Goal: Transaction & Acquisition: Download file/media

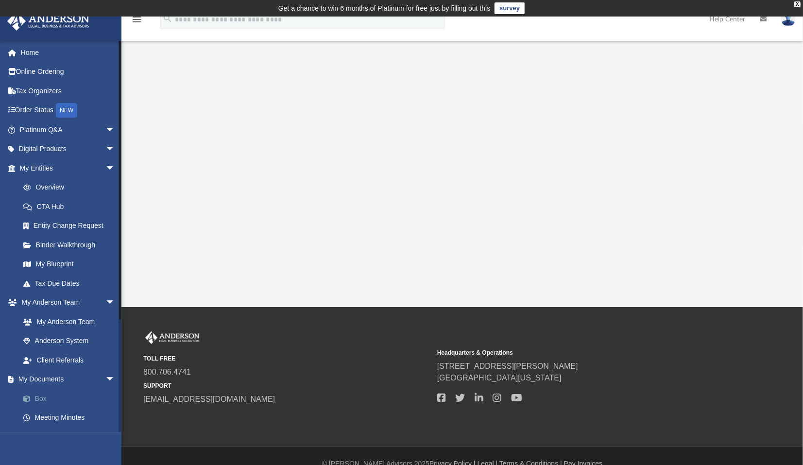
click at [39, 397] on link "Box" at bounding box center [72, 398] width 116 height 19
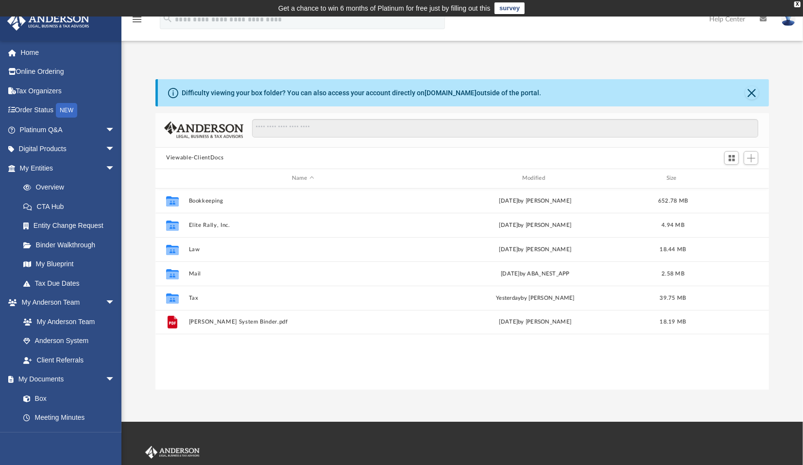
scroll to position [212, 605]
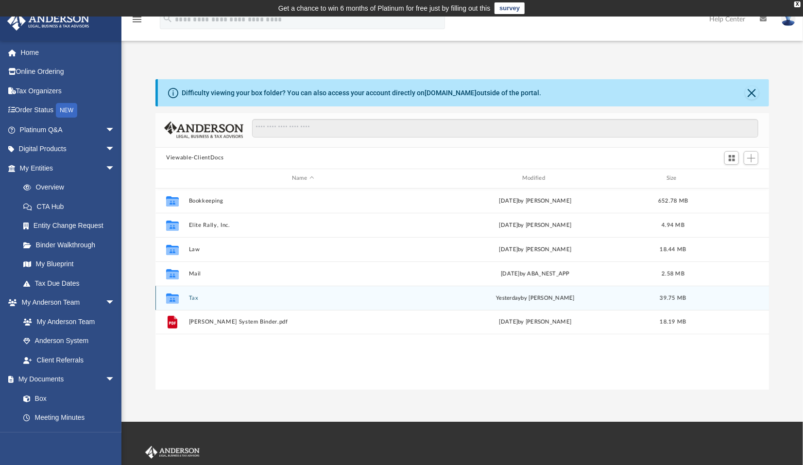
click at [192, 300] on button "Tax" at bounding box center [303, 298] width 228 height 6
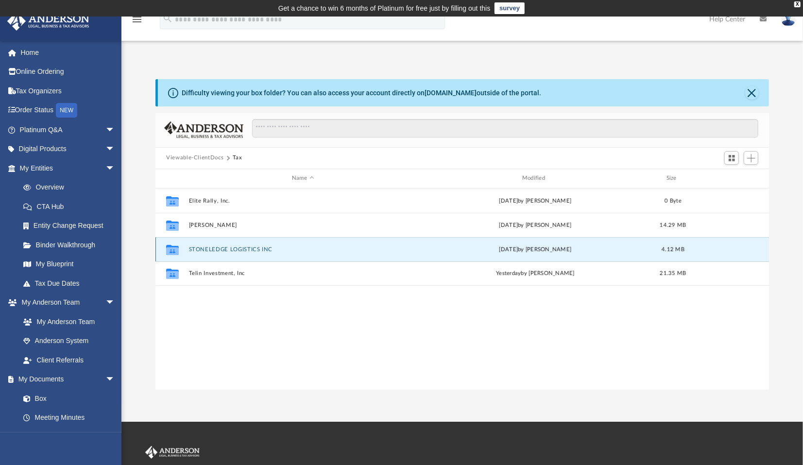
click at [222, 250] on button "STONELEDGE LOGISTICS INC" at bounding box center [303, 249] width 228 height 6
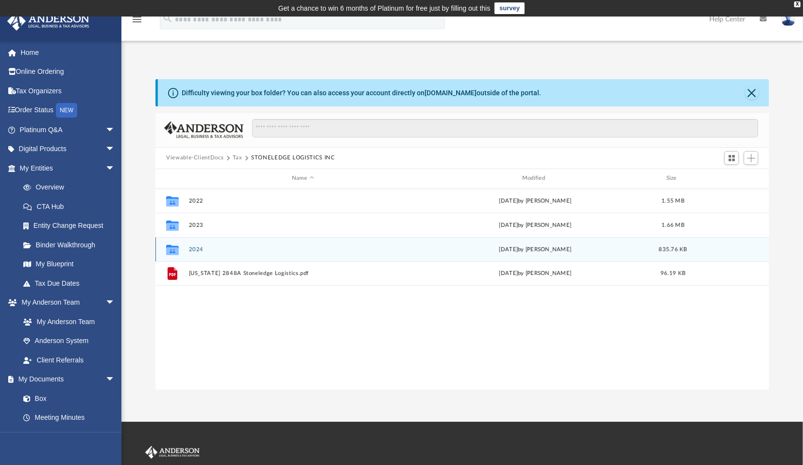
click at [196, 250] on button "2024" at bounding box center [303, 249] width 228 height 6
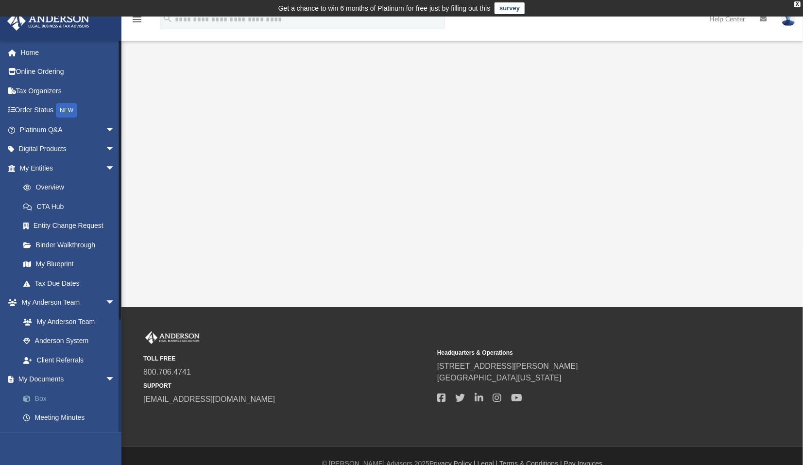
click at [36, 396] on link "Box" at bounding box center [72, 398] width 116 height 19
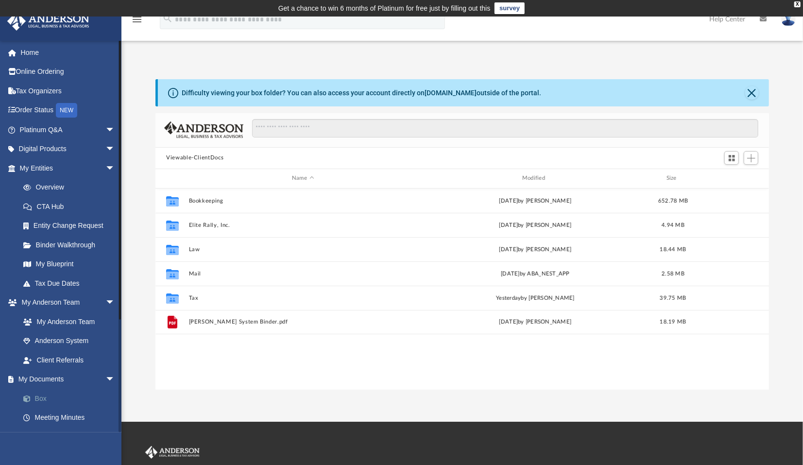
scroll to position [212, 605]
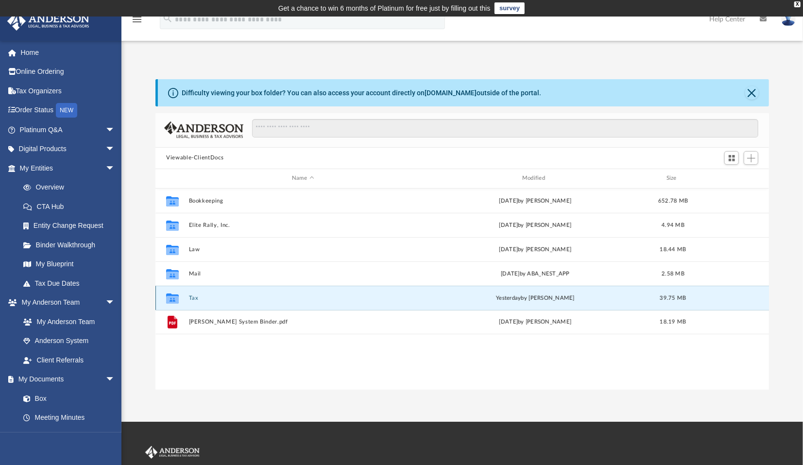
click at [191, 300] on button "Tax" at bounding box center [303, 298] width 228 height 6
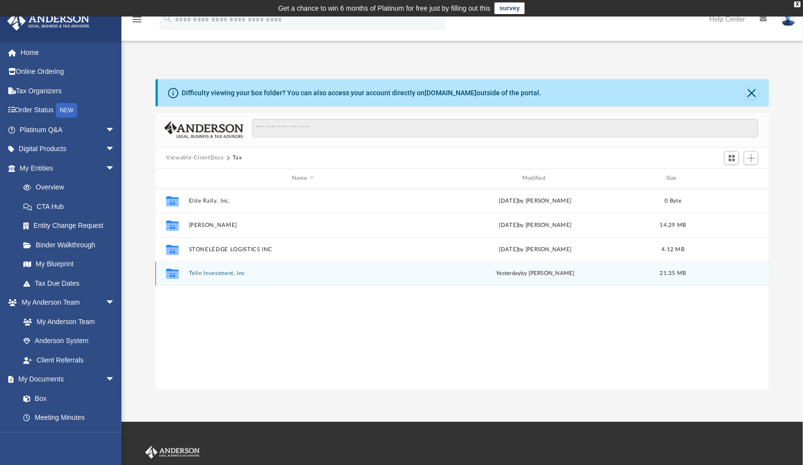
click at [217, 274] on button "Telin Investment, Inc" at bounding box center [303, 273] width 228 height 6
click at [198, 273] on button "2024" at bounding box center [303, 273] width 228 height 6
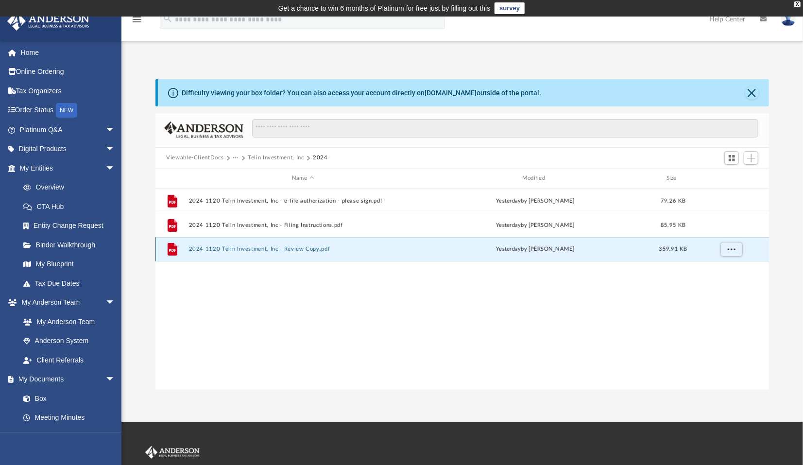
click at [300, 249] on button "2024 1120 Telin Investment, Inc - Review Copy.pdf" at bounding box center [303, 249] width 228 height 6
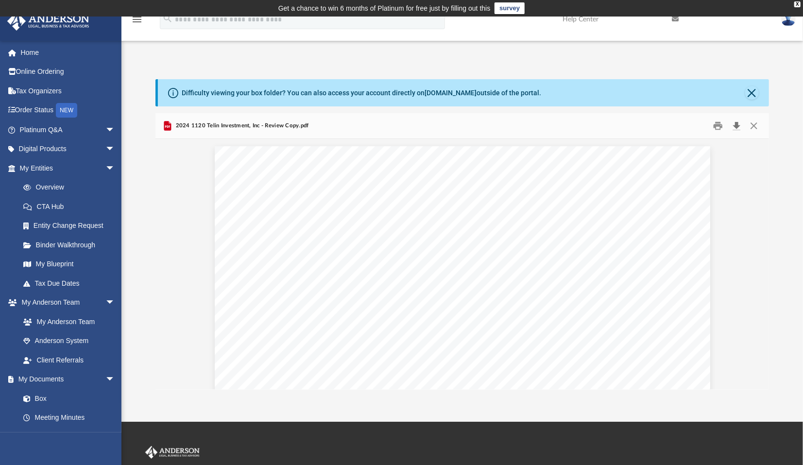
click at [736, 125] on button "Download" at bounding box center [736, 125] width 17 height 15
click at [754, 124] on button "Close" at bounding box center [753, 125] width 17 height 15
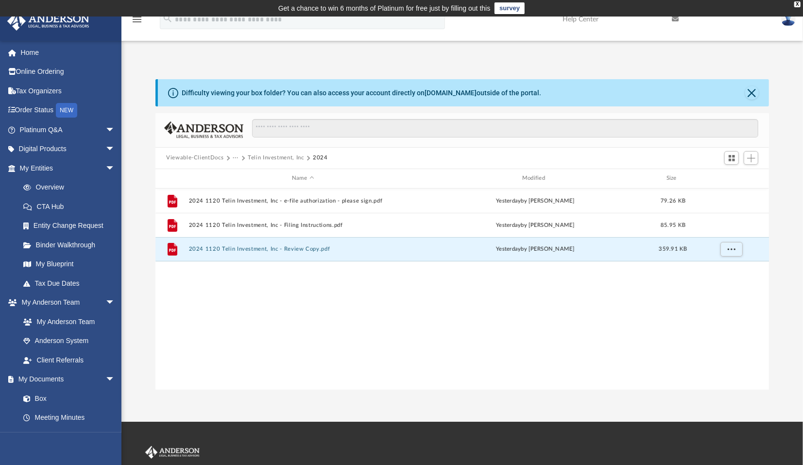
click at [217, 158] on button "Viewable-ClientDocs" at bounding box center [194, 158] width 57 height 9
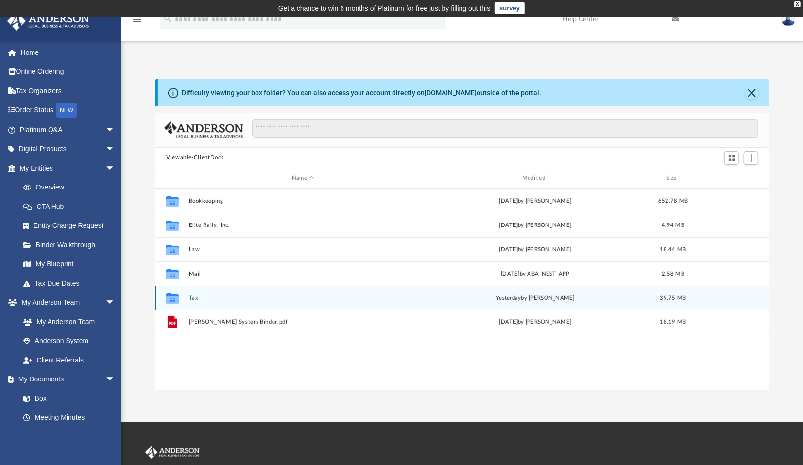
click at [194, 296] on button "Tax" at bounding box center [303, 298] width 228 height 6
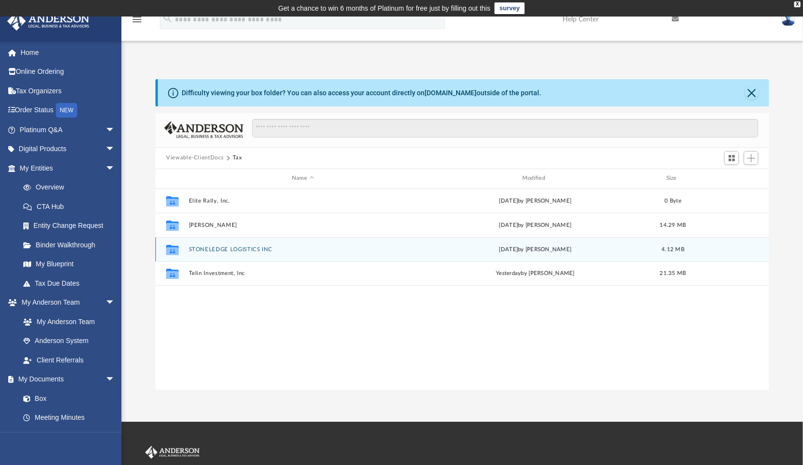
click at [225, 247] on button "STONELEDGE LOGISTICS INC" at bounding box center [303, 249] width 228 height 6
click at [196, 246] on button "2024" at bounding box center [303, 249] width 228 height 6
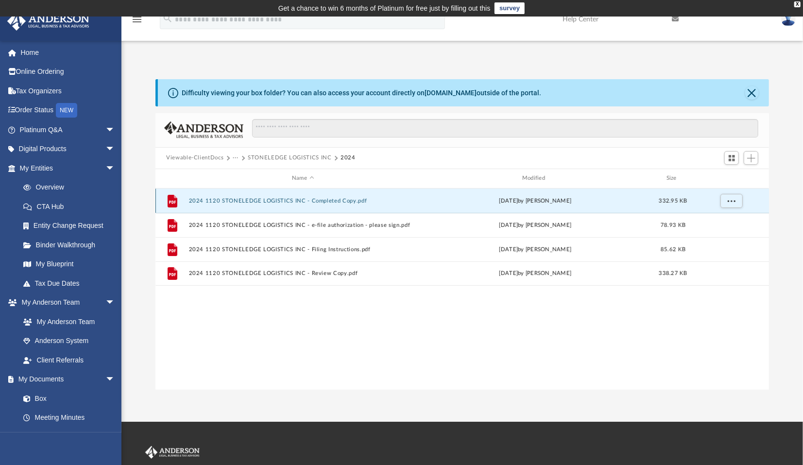
click at [326, 199] on button "2024 1120 STONELEDGE LOGISTICS INC - Completed Copy.pdf" at bounding box center [303, 201] width 228 height 6
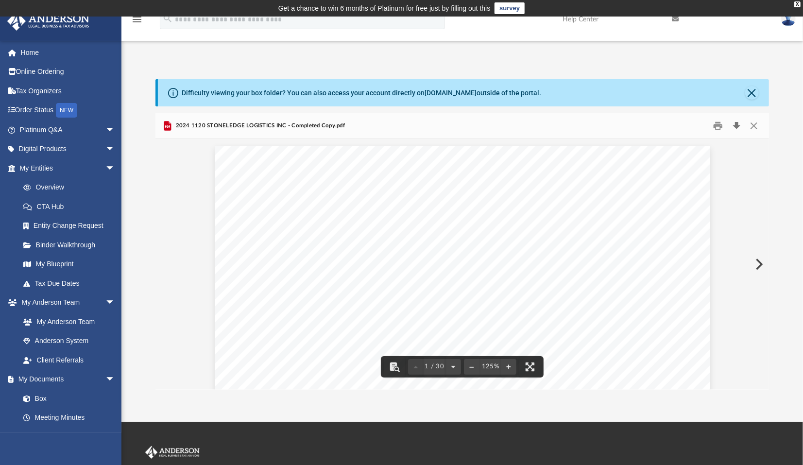
click at [739, 123] on button "Download" at bounding box center [736, 125] width 17 height 15
click at [262, 125] on span "2024 1120 STONELEDGE LOGISTICS INC - Completed Copy.pdf" at bounding box center [259, 125] width 172 height 9
click at [756, 124] on button "Close" at bounding box center [753, 125] width 17 height 15
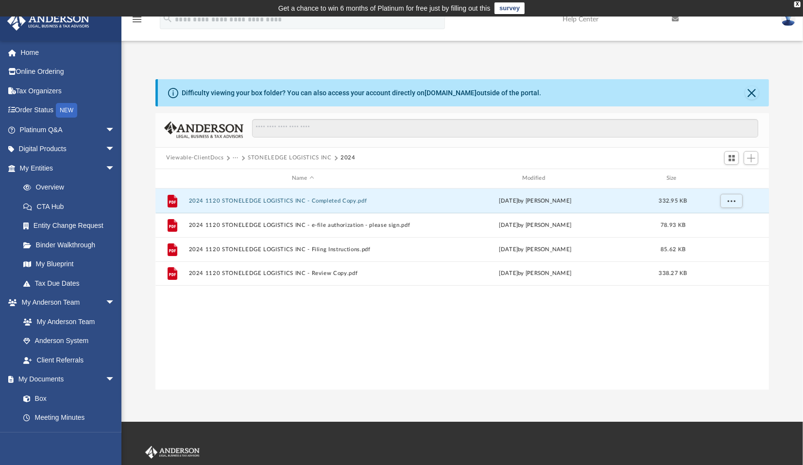
click at [210, 160] on button "Viewable-ClientDocs" at bounding box center [194, 158] width 57 height 9
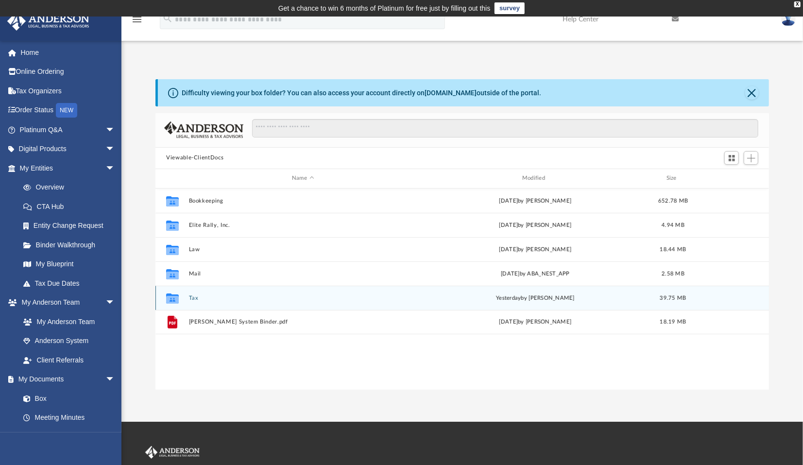
click at [194, 295] on button "Tax" at bounding box center [303, 298] width 228 height 6
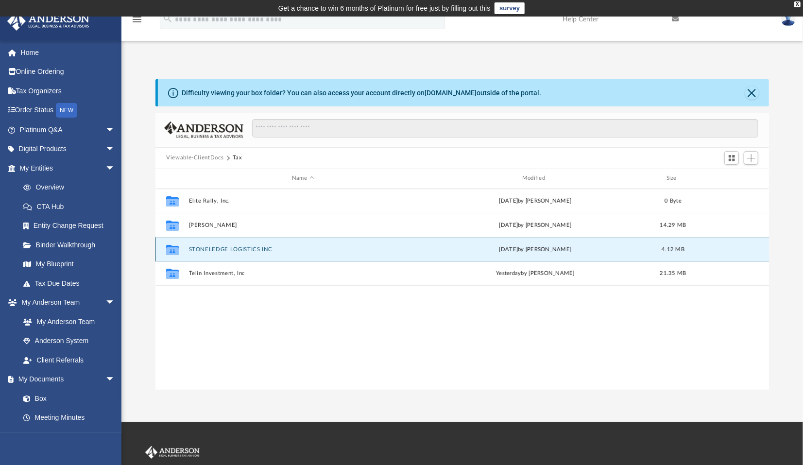
click at [218, 248] on button "STONELEDGE LOGISTICS INC" at bounding box center [303, 249] width 228 height 6
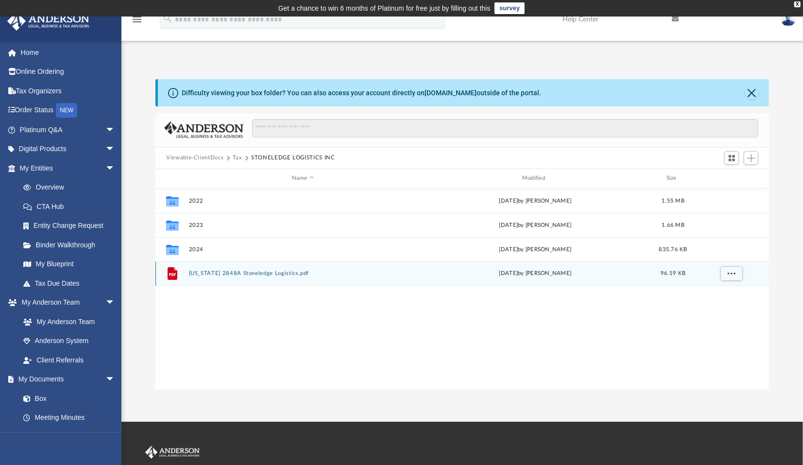
click at [219, 275] on button "[US_STATE] 2848A Stoneledge Logistics.pdf" at bounding box center [303, 273] width 228 height 6
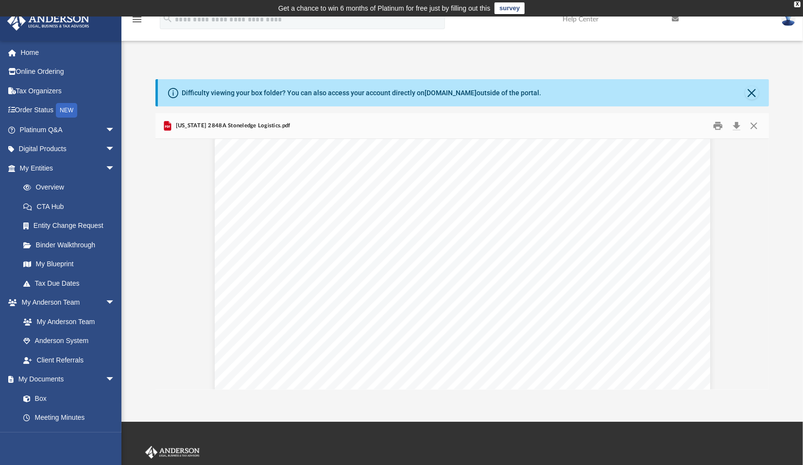
scroll to position [0, 0]
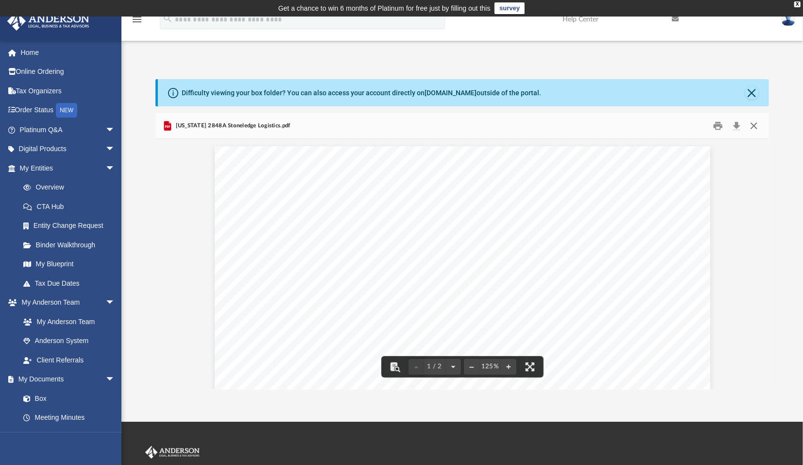
click at [755, 124] on button "Close" at bounding box center [753, 125] width 17 height 15
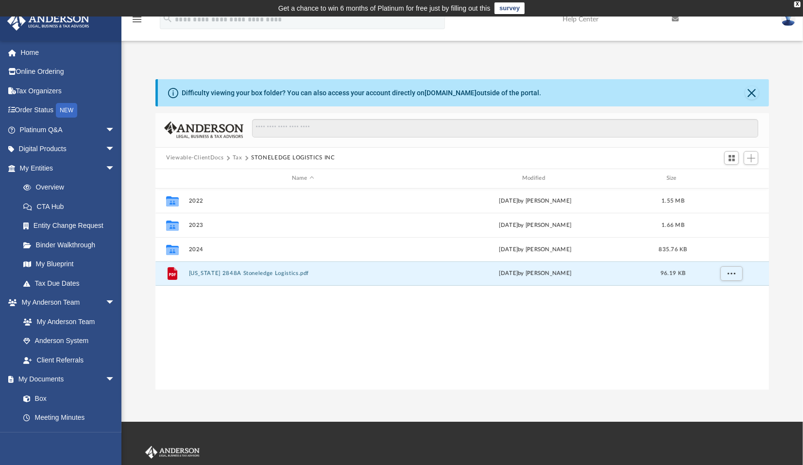
click at [217, 158] on button "Viewable-ClientDocs" at bounding box center [194, 158] width 57 height 9
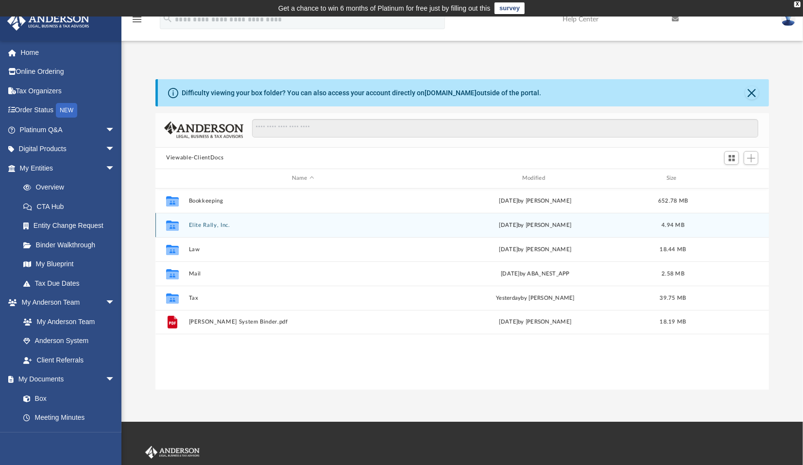
click at [219, 224] on button "Elite Rally, Inc." at bounding box center [303, 225] width 228 height 6
